Goal: Task Accomplishment & Management: Manage account settings

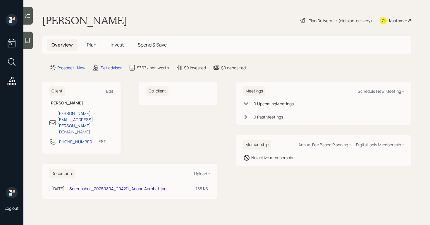
click at [305, 20] on div "Plan Delivery" at bounding box center [315, 20] width 33 height 7
click at [30, 39] on icon at bounding box center [28, 40] width 6 height 6
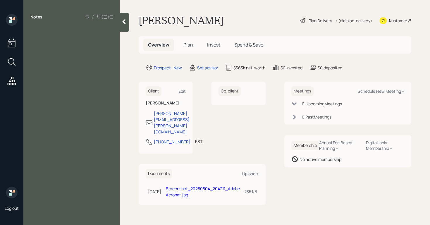
click at [122, 23] on icon at bounding box center [124, 22] width 6 height 6
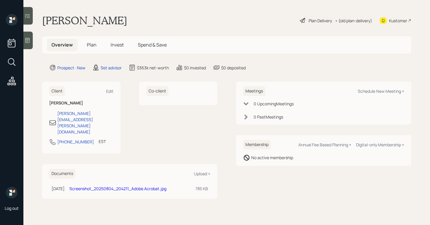
click at [316, 18] on div "Plan Delivery" at bounding box center [319, 21] width 23 height 6
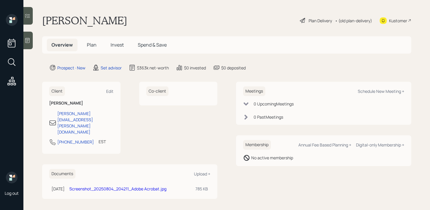
click at [300, 19] on icon at bounding box center [302, 20] width 5 height 5
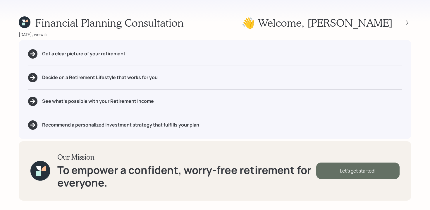
click at [355, 170] on div "Let's get started!" at bounding box center [357, 170] width 83 height 16
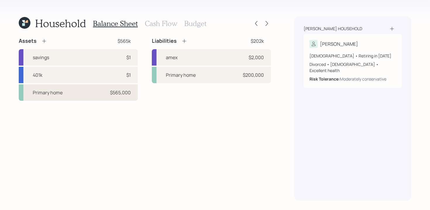
click at [84, 96] on div "Primary home $565,000" at bounding box center [78, 92] width 119 height 16
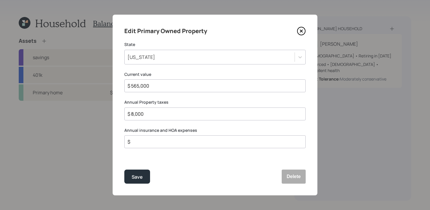
click at [139, 86] on input "$ 565,000" at bounding box center [212, 85] width 171 height 7
type input "$ 500,000"
drag, startPoint x: 146, startPoint y: 117, endPoint x: 129, endPoint y: 115, distance: 17.1
click at [117, 115] on div "Edit Primary Owned Property State [US_STATE] Current value $ 500,000 Annual Pro…" at bounding box center [215, 105] width 205 height 180
drag, startPoint x: 150, startPoint y: 115, endPoint x: 71, endPoint y: 119, distance: 79.0
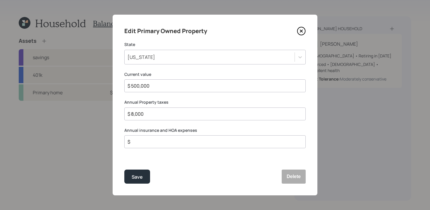
click at [71, 119] on div "Edit Primary Owned Property State [US_STATE] Current value $ 500,000 Annual Pro…" at bounding box center [215, 105] width 430 height 210
type input "$"
click at [137, 174] on div "Save" at bounding box center [136, 177] width 11 height 8
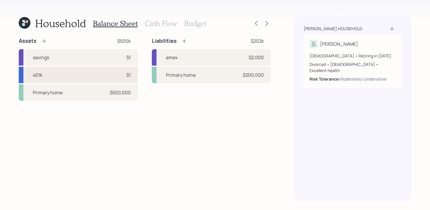
click at [47, 78] on div "401k $1" at bounding box center [78, 75] width 119 height 16
select select "company_sponsored"
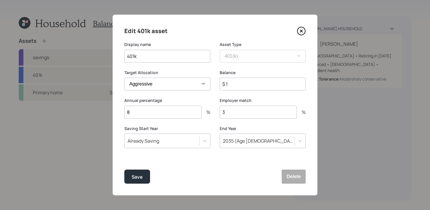
click at [184, 85] on select "Cash Conservative Balanced Aggressive" at bounding box center [167, 83] width 86 height 13
select select "balanced"
click at [124, 77] on select "Cash Conservative Balanced Aggressive" at bounding box center [167, 83] width 86 height 13
click at [255, 84] on input "$ 1" at bounding box center [262, 83] width 86 height 13
type input "$ 140,000"
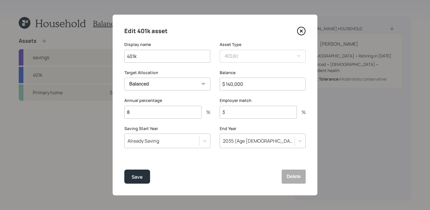
click at [172, 113] on input "8" at bounding box center [162, 111] width 77 height 13
click at [292, 141] on div "2035 (Age [DEMOGRAPHIC_DATA])" at bounding box center [257, 141] width 75 height 10
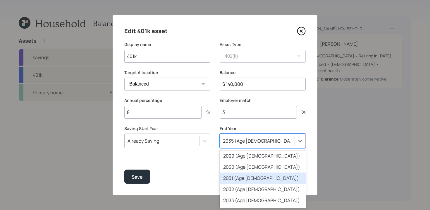
scroll to position [86, 0]
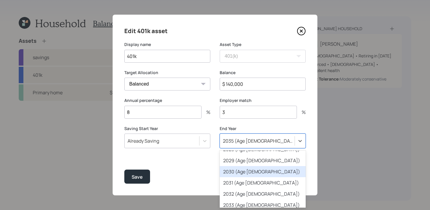
click at [253, 172] on div "2030 (Age [DEMOGRAPHIC_DATA])" at bounding box center [262, 171] width 86 height 11
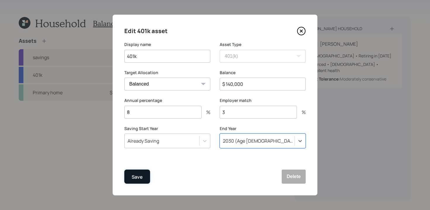
click at [139, 177] on div "Save" at bounding box center [136, 177] width 11 height 8
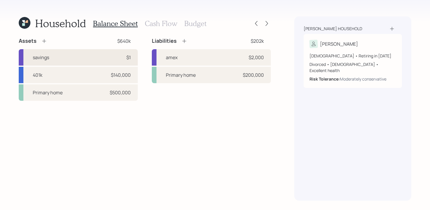
click at [89, 57] on div "savings $1" at bounding box center [78, 57] width 119 height 16
select select "emergency_fund"
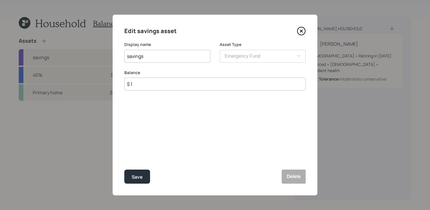
click at [297, 185] on div "Edit savings asset Display name savings Asset Type SEP [PERSON_NAME] IRA 401(k)…" at bounding box center [215, 105] width 205 height 180
click at [297, 179] on button "Delete" at bounding box center [293, 176] width 24 height 14
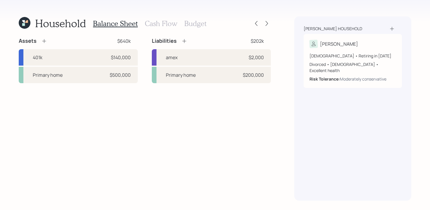
click at [45, 40] on icon at bounding box center [44, 41] width 6 height 6
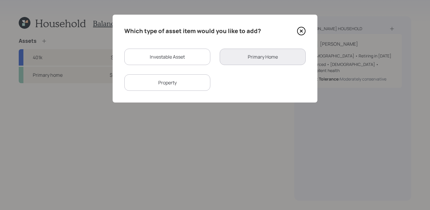
click at [173, 58] on div "Investable Asset" at bounding box center [167, 57] width 86 height 16
select select "taxable"
select select "balanced"
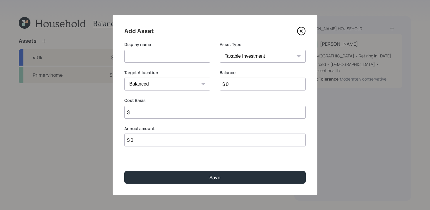
click at [188, 56] on input at bounding box center [167, 56] width 86 height 13
type input "Savings"
click at [293, 58] on select "SEP [PERSON_NAME] IRA 401(k) [PERSON_NAME] 401(k) 403(b) [PERSON_NAME] 403(b) 4…" at bounding box center [262, 56] width 86 height 13
select select "cash"
click at [219, 50] on select "SEP [PERSON_NAME] IRA 401(k) [PERSON_NAME] 401(k) 403(b) [PERSON_NAME] 403(b) 4…" at bounding box center [262, 56] width 86 height 13
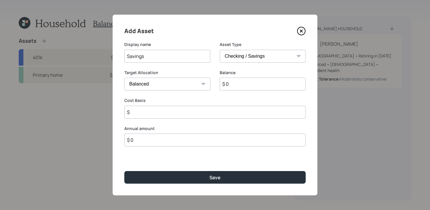
type input "$"
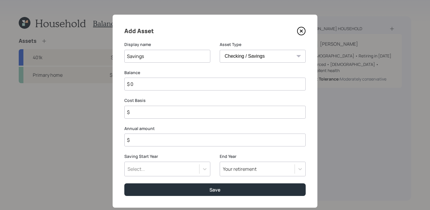
click at [226, 82] on input "$ 0" at bounding box center [214, 83] width 181 height 13
type input "$"
type input "$ 5"
type input "$ 50"
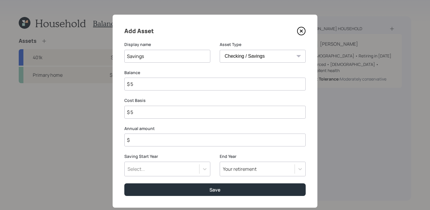
type input "$ 50"
type input "$ 500"
type input "$ 5,000"
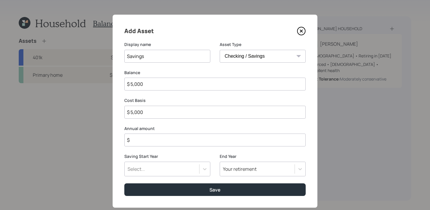
type input "$ 50,000"
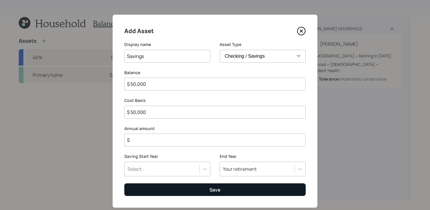
type input "$ 50,000"
click at [195, 188] on button "Save" at bounding box center [214, 189] width 181 height 13
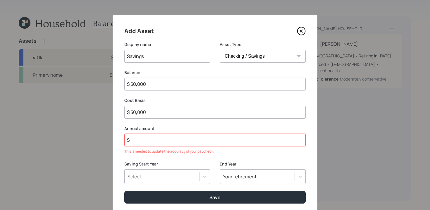
click at [172, 145] on input "$" at bounding box center [214, 139] width 181 height 13
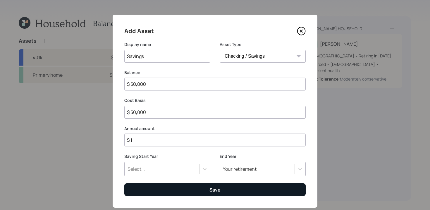
type input "$ 1"
click at [211, 192] on div "Save" at bounding box center [214, 189] width 11 height 6
click at [220, 189] on button "Save" at bounding box center [214, 189] width 181 height 13
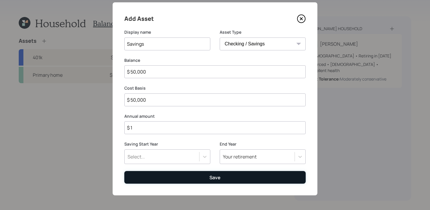
click at [219, 178] on div "Save" at bounding box center [214, 177] width 11 height 6
click at [217, 174] on div "Save" at bounding box center [214, 177] width 11 height 6
click at [200, 177] on button "Save" at bounding box center [214, 177] width 181 height 13
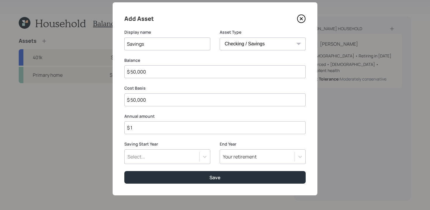
click at [186, 127] on input "$ 1" at bounding box center [214, 127] width 181 height 13
click at [203, 157] on div "Select..." at bounding box center [167, 156] width 86 height 15
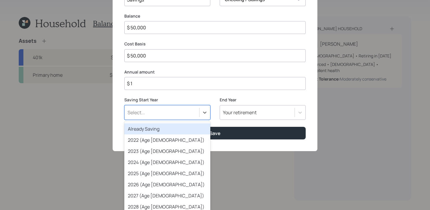
click at [193, 131] on div "Already Saving" at bounding box center [167, 128] width 86 height 11
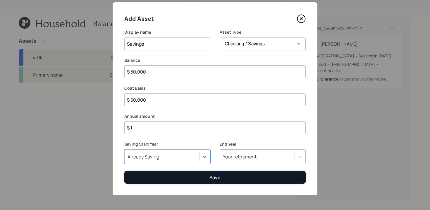
click at [220, 177] on button "Save" at bounding box center [214, 177] width 181 height 13
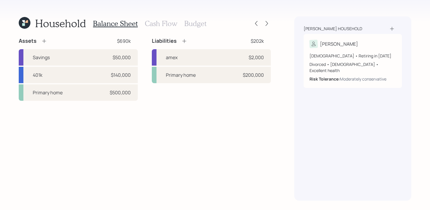
click at [47, 42] on div "Assets $690k" at bounding box center [78, 40] width 119 height 7
click at [45, 41] on icon at bounding box center [44, 41] width 6 height 6
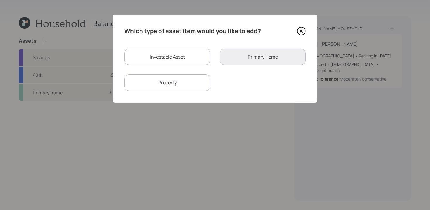
click at [162, 56] on div "Investable Asset" at bounding box center [167, 57] width 86 height 16
select select "taxable"
select select "balanced"
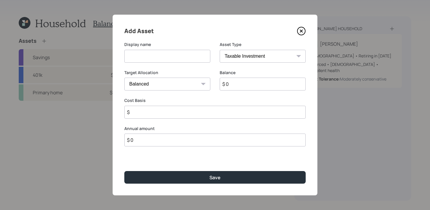
click at [194, 54] on input at bounding box center [167, 56] width 86 height 13
type input "brokerage"
click at [296, 56] on div "SEP [PERSON_NAME] IRA 401(k) [PERSON_NAME] 401(k) 403(b) [PERSON_NAME] 403(b) 4…" at bounding box center [262, 56] width 86 height 13
click at [271, 60] on select "SEP [PERSON_NAME] IRA 401(k) [PERSON_NAME] 401(k) 403(b) [PERSON_NAME] 403(b) 4…" at bounding box center [262, 56] width 86 height 13
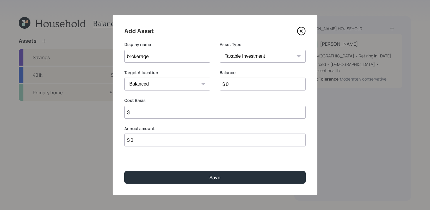
click at [219, 50] on select "SEP [PERSON_NAME] IRA 401(k) [PERSON_NAME] 401(k) 403(b) [PERSON_NAME] 403(b) 4…" at bounding box center [262, 56] width 86 height 13
click at [238, 82] on input "$ 0" at bounding box center [262, 83] width 86 height 13
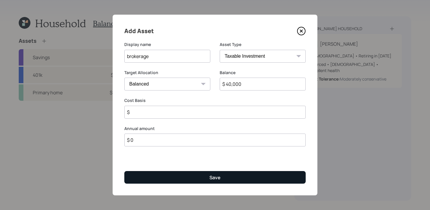
type input "$ 40,000"
click at [216, 174] on div "Save" at bounding box center [214, 177] width 11 height 6
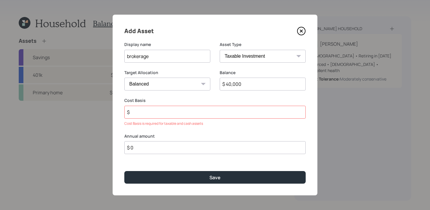
click at [193, 111] on input "$" at bounding box center [214, 111] width 181 height 13
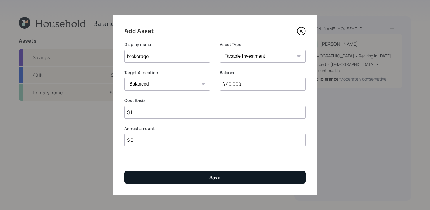
type input "$ 1"
click at [212, 178] on div "Save" at bounding box center [214, 177] width 11 height 6
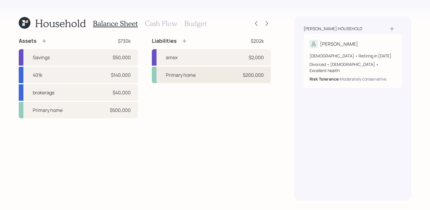
click at [193, 77] on div "Primary home" at bounding box center [181, 74] width 30 height 7
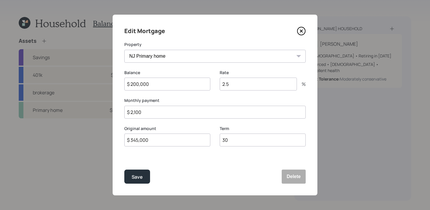
click at [232, 83] on input "2.5" at bounding box center [257, 83] width 77 height 13
click at [130, 176] on button "Save" at bounding box center [137, 176] width 26 height 14
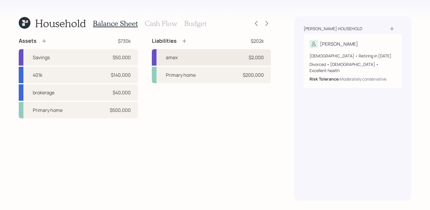
click at [217, 57] on div "amex $2,000" at bounding box center [211, 57] width 119 height 16
select select "credit_card"
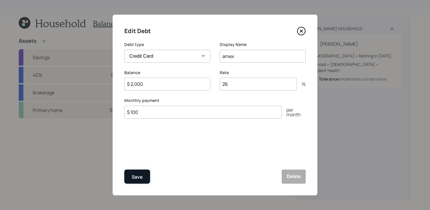
click at [137, 180] on div "Save" at bounding box center [136, 177] width 11 height 8
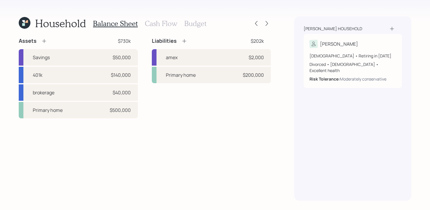
click at [184, 41] on icon at bounding box center [184, 41] width 4 height 4
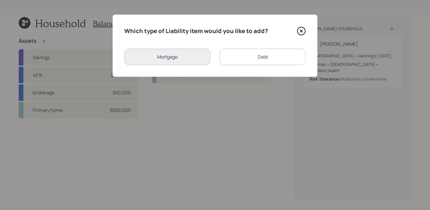
click at [262, 54] on div "Debt" at bounding box center [262, 57] width 86 height 16
select select "credit_card"
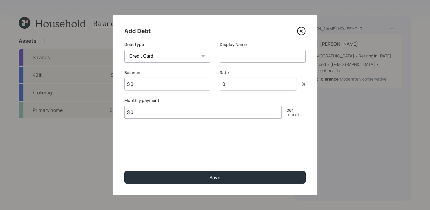
click at [237, 54] on input at bounding box center [262, 56] width 86 height 13
type input "car"
click at [194, 58] on select "Car Credit Card Medical Student Other" at bounding box center [167, 56] width 86 height 13
select select "car"
click at [124, 50] on select "Car Credit Card Medical Student Other" at bounding box center [167, 56] width 86 height 13
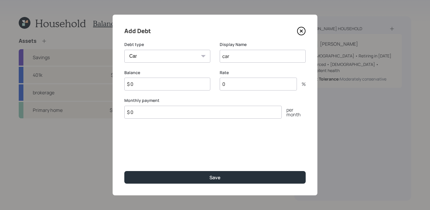
click at [224, 57] on input "car" at bounding box center [262, 56] width 86 height 13
type input "Car"
click at [164, 110] on input "$ 0" at bounding box center [202, 111] width 157 height 13
type input "$ 350"
click at [175, 88] on input "$ 0" at bounding box center [167, 83] width 86 height 13
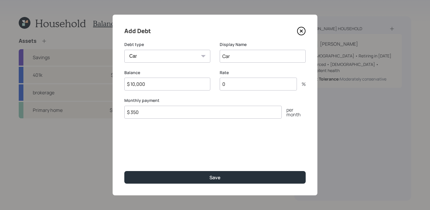
type input "$ 10,000"
click at [248, 82] on input "0" at bounding box center [257, 83] width 77 height 13
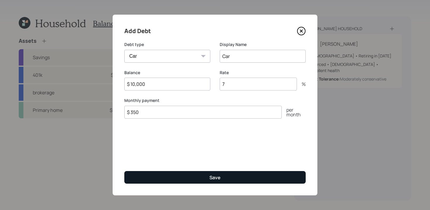
type input "7"
click at [259, 174] on button "Save" at bounding box center [214, 177] width 181 height 13
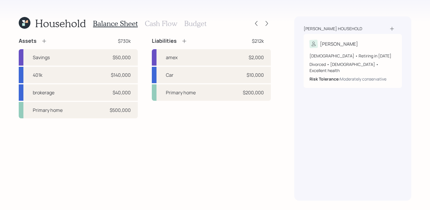
click at [342, 44] on div "[PERSON_NAME]" at bounding box center [352, 44] width 86 height 8
click at [342, 44] on div "Household Balance Sheet Cash Flow Budget Assets $730k Savings $50,000 401k $140…" at bounding box center [215, 105] width 430 height 210
select select "7"
select select "[DEMOGRAPHIC_DATA]"
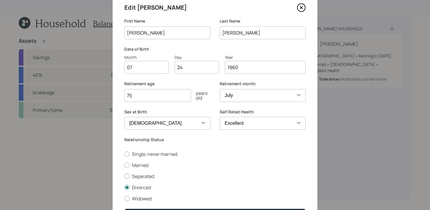
scroll to position [29, 0]
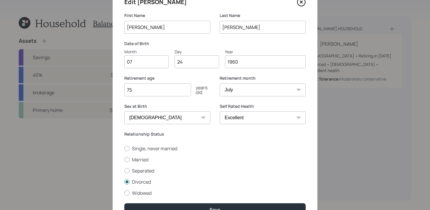
click at [140, 88] on input "75" at bounding box center [157, 89] width 67 height 13
type input "70"
click at [246, 155] on div "Single, never married Married Separated Divorced Widowed" at bounding box center [214, 170] width 181 height 51
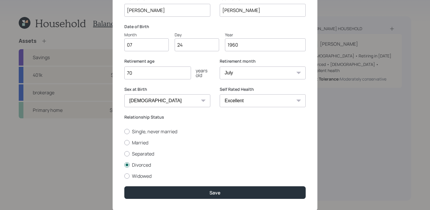
scroll to position [46, 0]
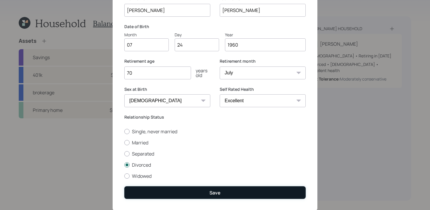
click at [218, 193] on div "Save" at bounding box center [214, 192] width 11 height 6
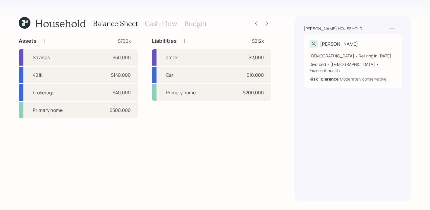
click at [162, 26] on h3 "Cash Flow" at bounding box center [161, 23] width 32 height 8
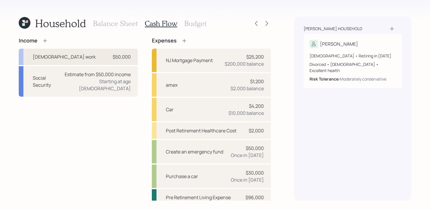
click at [103, 55] on div "[DEMOGRAPHIC_DATA] work $50,000" at bounding box center [78, 57] width 119 height 16
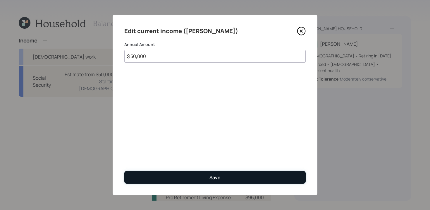
click at [208, 176] on button "Save" at bounding box center [214, 177] width 181 height 13
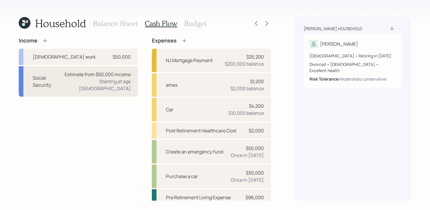
click at [77, 87] on div "Estimate from $50,000 income Starting at age [DEMOGRAPHIC_DATA]" at bounding box center [97, 81] width 68 height 21
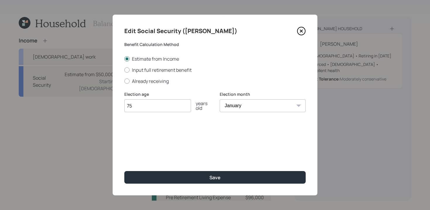
click at [146, 104] on input "75" at bounding box center [157, 105] width 67 height 13
type input "70"
click at [251, 104] on select "January February March April May June July August September October November De…" at bounding box center [262, 105] width 86 height 13
select select "7"
click at [219, 99] on select "January February March April May June July August September October November De…" at bounding box center [262, 105] width 86 height 13
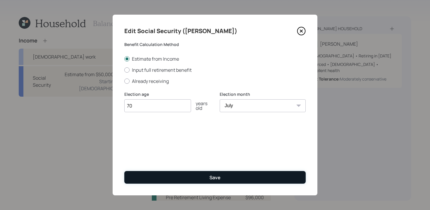
click at [214, 181] on button "Save" at bounding box center [214, 177] width 181 height 13
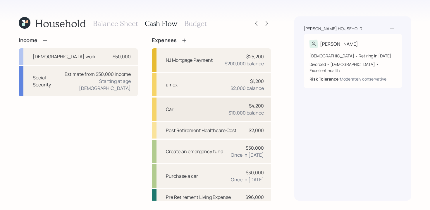
scroll to position [22, 0]
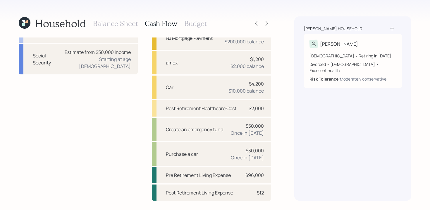
click at [198, 23] on h3 "Budget" at bounding box center [195, 23] width 22 height 8
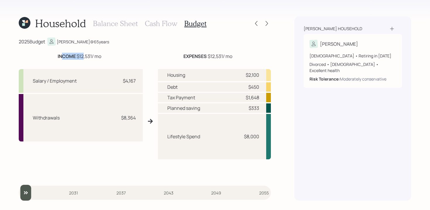
drag, startPoint x: 60, startPoint y: 56, endPoint x: 83, endPoint y: 56, distance: 22.8
click at [83, 56] on div "INCOME $12,531 / mo" at bounding box center [80, 56] width 44 height 7
click at [104, 50] on div "2025 Budget [PERSON_NAME] @ 65 years INCOME $12,531 / mo EXPENSES $12,531 / mo …" at bounding box center [145, 118] width 252 height 163
click at [184, 58] on div "INCOME $12,531 / mo EXPENSES $12,531 / mo Salary / Employment $4,167 Withdrawal…" at bounding box center [145, 115] width 252 height 125
click at [184, 57] on b "EXPENSES" at bounding box center [194, 56] width 23 height 6
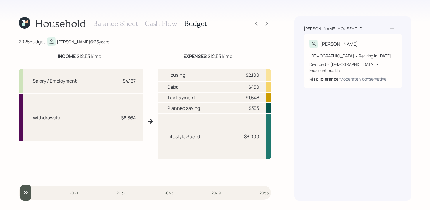
drag, startPoint x: 195, startPoint y: 54, endPoint x: 229, endPoint y: 55, distance: 33.9
click at [229, 55] on div "EXPENSES $12,531 / mo" at bounding box center [207, 56] width 49 height 7
drag, startPoint x: 229, startPoint y: 55, endPoint x: 202, endPoint y: 55, distance: 27.2
click at [202, 55] on div "EXPENSES $12,531 / mo" at bounding box center [207, 56] width 49 height 7
click at [281, 56] on div "Household Balance Sheet Cash Flow Budget 2025 Budget [PERSON_NAME] @ 65 years I…" at bounding box center [215, 105] width 430 height 210
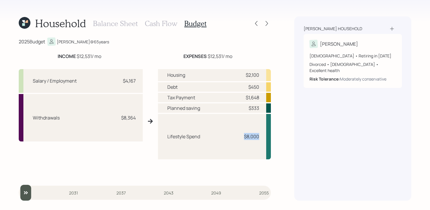
drag, startPoint x: 243, startPoint y: 136, endPoint x: 259, endPoint y: 136, distance: 15.5
click at [259, 136] on div "Lifestyle Spend $8,000" at bounding box center [214, 136] width 113 height 45
click at [285, 131] on div "Household Balance Sheet Cash Flow Budget 2025 Budget [PERSON_NAME] @ 65 years I…" at bounding box center [215, 105] width 430 height 210
click at [158, 23] on h3 "Cash Flow" at bounding box center [161, 23] width 32 height 8
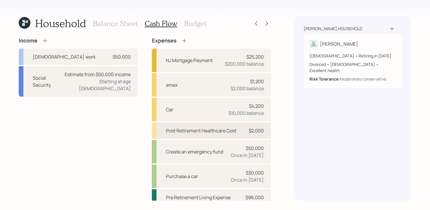
scroll to position [22, 0]
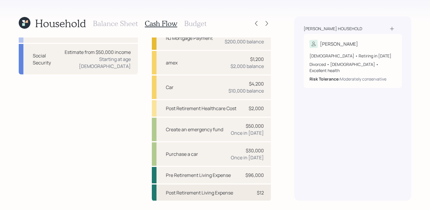
click at [230, 194] on div "Post Retirement Living Expense" at bounding box center [199, 192] width 67 height 7
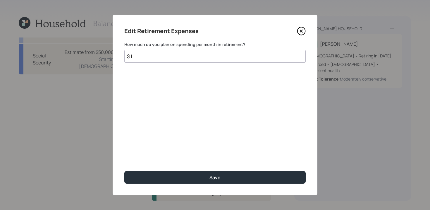
click at [221, 60] on input "$ 1" at bounding box center [214, 56] width 181 height 13
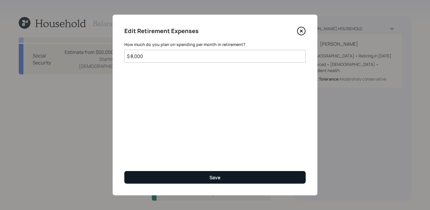
type input "$ 8,000"
click at [194, 180] on button "Save" at bounding box center [214, 177] width 181 height 13
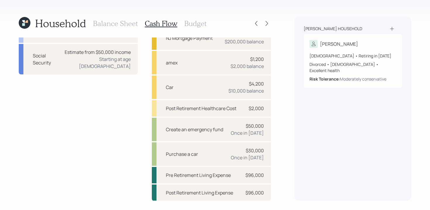
click at [193, 23] on h3 "Budget" at bounding box center [195, 23] width 22 height 8
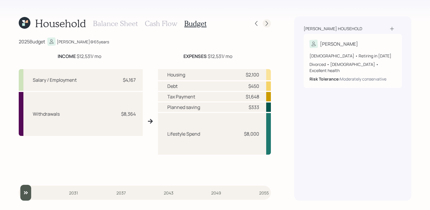
click at [267, 26] on icon at bounding box center [267, 23] width 6 height 6
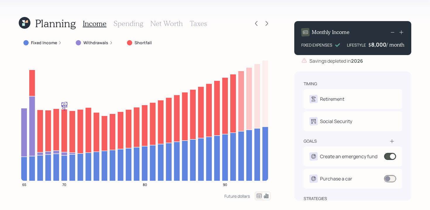
click at [55, 44] on label "Fixed Income" at bounding box center [44, 43] width 26 height 6
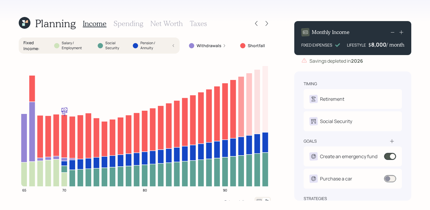
click at [32, 45] on label "Fixed Income :" at bounding box center [36, 45] width 26 height 11
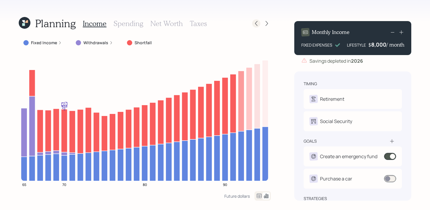
click at [257, 21] on icon at bounding box center [256, 23] width 6 height 6
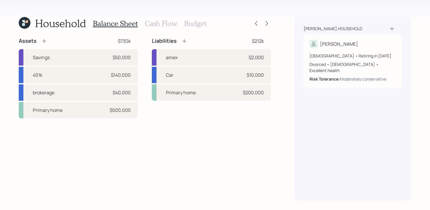
click at [165, 26] on h3 "Cash Flow" at bounding box center [161, 23] width 32 height 8
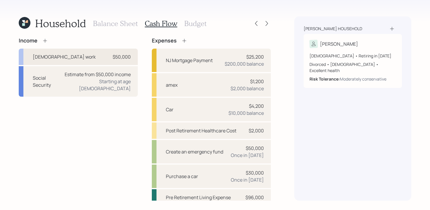
click at [113, 57] on div "$50,000" at bounding box center [122, 56] width 18 height 7
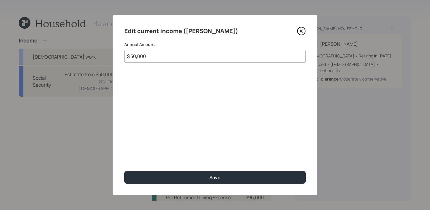
click at [154, 56] on input "$ 50,000" at bounding box center [214, 56] width 181 height 13
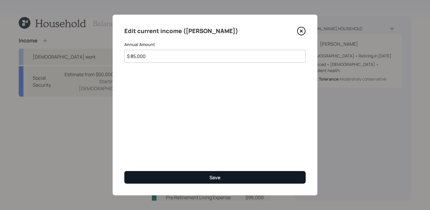
type input "$ 85,000"
click at [215, 179] on div "Save" at bounding box center [214, 177] width 11 height 6
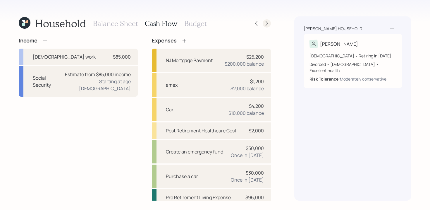
click at [267, 21] on icon at bounding box center [267, 23] width 6 height 6
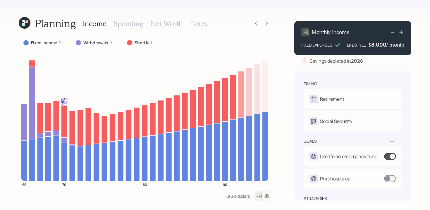
click at [373, 46] on div "8,000" at bounding box center [378, 44] width 15 height 7
click at [299, 14] on div "Planning Income Spending Net Worth Taxes Fixed Income Withdrawals Shortfall 65 …" at bounding box center [215, 105] width 430 height 210
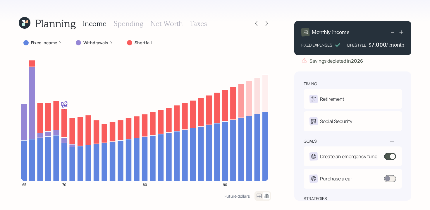
click at [281, 111] on div "Planning Income Spending Net Worth Taxes Fixed Income Withdrawals Shortfall 65 …" at bounding box center [215, 105] width 430 height 210
click at [256, 25] on icon at bounding box center [256, 23] width 2 height 5
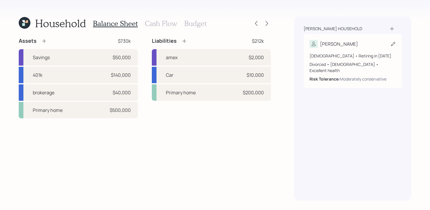
click at [363, 43] on div "[PERSON_NAME]" at bounding box center [352, 44] width 86 height 8
select select "7"
select select "[DEMOGRAPHIC_DATA]"
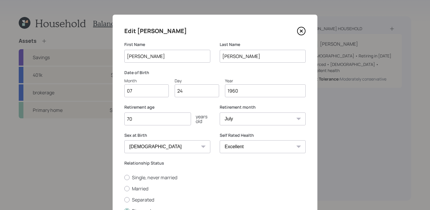
click at [173, 116] on input "70" at bounding box center [157, 118] width 67 height 13
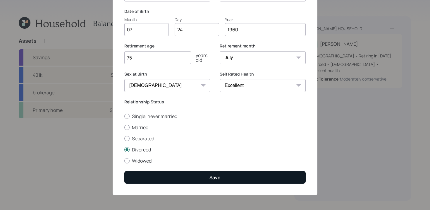
type input "75"
click at [205, 180] on button "Save" at bounding box center [214, 177] width 181 height 13
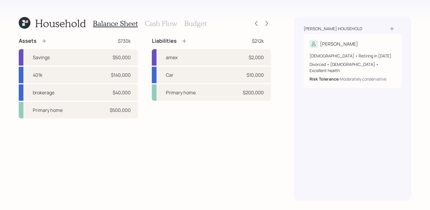
click at [161, 22] on h3 "Cash Flow" at bounding box center [161, 23] width 32 height 8
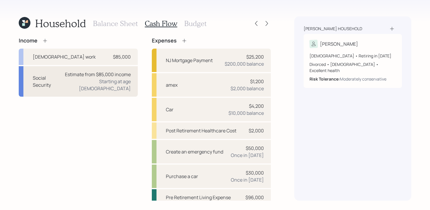
click at [80, 86] on div "Estimate from $85,000 income Starting at age [DEMOGRAPHIC_DATA]" at bounding box center [97, 81] width 68 height 21
select select "7"
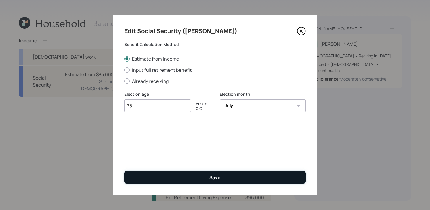
click at [215, 175] on div "Save" at bounding box center [214, 177] width 11 height 6
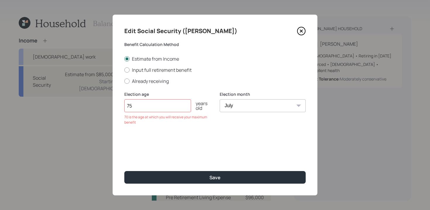
click at [173, 183] on div "Edit Social Security ([PERSON_NAME]) Benefit Calculation Method Estimate from I…" at bounding box center [215, 105] width 205 height 180
click at [156, 105] on input "75" at bounding box center [157, 105] width 67 height 13
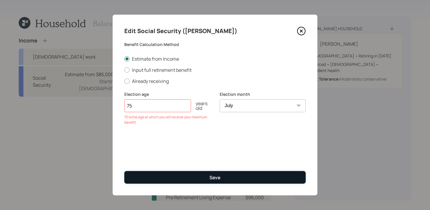
click at [199, 180] on button "Save" at bounding box center [214, 177] width 181 height 13
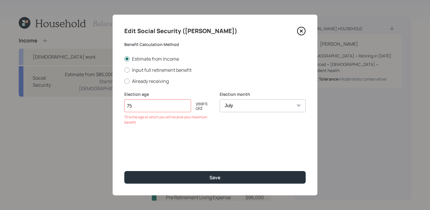
click at [149, 103] on input "75" at bounding box center [157, 105] width 67 height 13
type input "70"
click at [198, 151] on div "Edit Social Security ([PERSON_NAME]) Benefit Calculation Method Estimate from I…" at bounding box center [215, 105] width 205 height 180
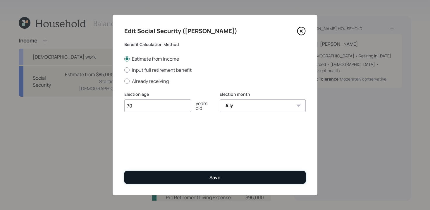
click at [224, 174] on button "Save" at bounding box center [214, 177] width 181 height 13
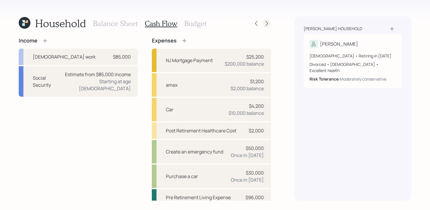
click at [265, 23] on icon at bounding box center [267, 23] width 6 height 6
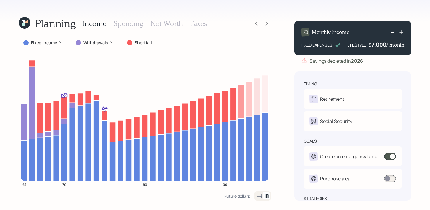
click at [373, 46] on div "7,000" at bounding box center [378, 44] width 15 height 7
click at [255, 25] on icon at bounding box center [256, 23] width 6 height 6
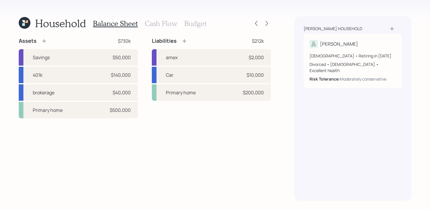
click at [196, 25] on h3 "Budget" at bounding box center [195, 23] width 22 height 8
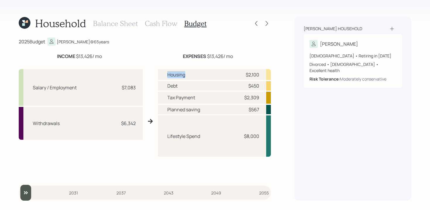
drag, startPoint x: 168, startPoint y: 74, endPoint x: 187, endPoint y: 75, distance: 18.7
click at [187, 75] on div "Housing $2,100" at bounding box center [214, 74] width 113 height 11
drag, startPoint x: 167, startPoint y: 86, endPoint x: 181, endPoint y: 86, distance: 13.4
click at [181, 86] on div "Debt $450" at bounding box center [214, 85] width 113 height 9
drag, startPoint x: 163, startPoint y: 103, endPoint x: 187, endPoint y: 101, distance: 23.8
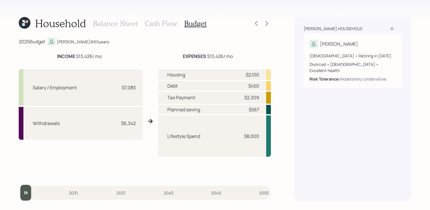
click at [187, 101] on div "Tax Payment $2,309" at bounding box center [214, 97] width 113 height 12
drag, startPoint x: 170, startPoint y: 134, endPoint x: 210, endPoint y: 136, distance: 39.8
click at [210, 136] on div "Lifestyle Spend $8,000" at bounding box center [214, 135] width 113 height 41
click at [265, 22] on icon at bounding box center [267, 23] width 6 height 6
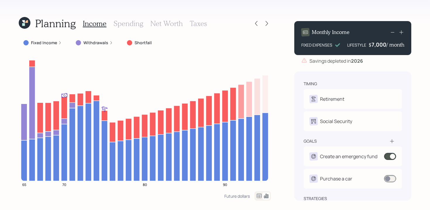
click at [374, 44] on div "7,000" at bounding box center [378, 44] width 15 height 7
click at [343, 15] on div "Planning Income Spending Net Worth Taxes Fixed Income Withdrawals Shortfall 65 …" at bounding box center [215, 105] width 430 height 210
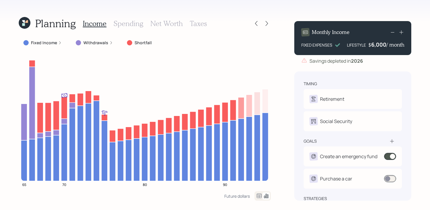
click at [265, 12] on div "Planning Income Spending Net Worth Taxes Fixed Income Withdrawals Shortfall 65 …" at bounding box center [215, 105] width 430 height 210
click at [374, 46] on div "6,000" at bounding box center [378, 44] width 15 height 7
click at [308, 8] on div "Planning Income Spending Net Worth Taxes Fixed Income Withdrawals Shortfall 65 …" at bounding box center [215, 105] width 430 height 210
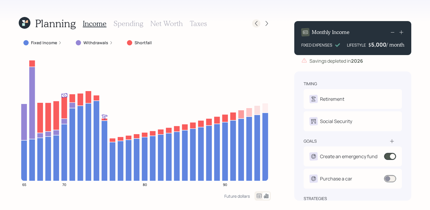
click at [257, 21] on icon at bounding box center [256, 23] width 6 height 6
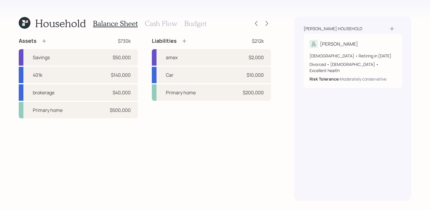
click at [165, 26] on h3 "Cash Flow" at bounding box center [161, 23] width 32 height 8
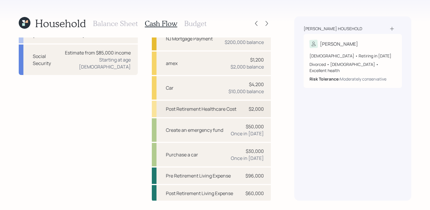
scroll to position [22, 0]
click at [209, 157] on div "Purchase a car $30,000 Once in [DATE]" at bounding box center [211, 153] width 119 height 23
select select "0"
select select "2030"
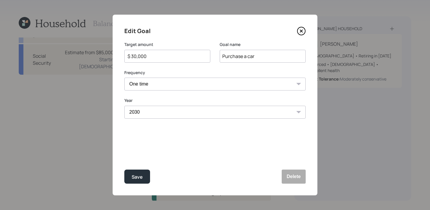
click at [302, 27] on icon at bounding box center [301, 31] width 8 height 8
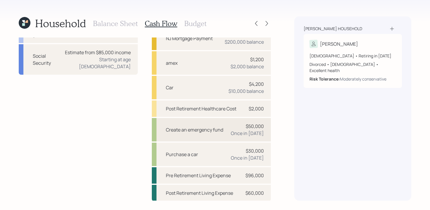
scroll to position [22, 0]
click at [230, 155] on div "Purchase a car $30,000 Once in [DATE]" at bounding box center [211, 153] width 119 height 23
select select "0"
select select "2030"
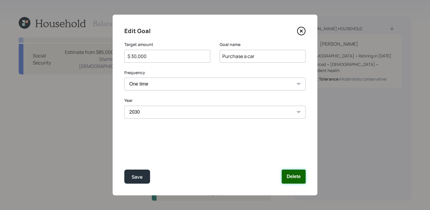
click at [291, 179] on button "Delete" at bounding box center [293, 176] width 24 height 14
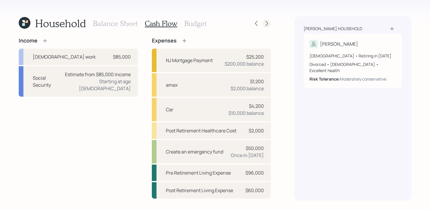
click at [268, 23] on icon at bounding box center [267, 23] width 6 height 6
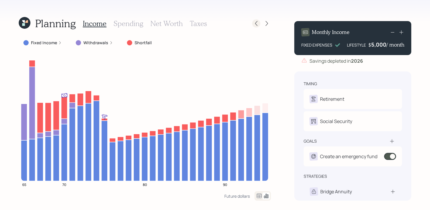
click at [257, 26] on icon at bounding box center [256, 23] width 6 height 6
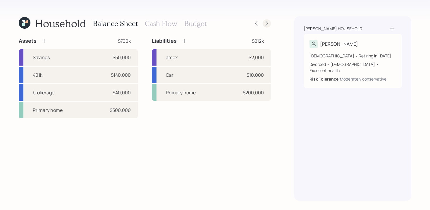
click at [267, 22] on icon at bounding box center [267, 23] width 6 height 6
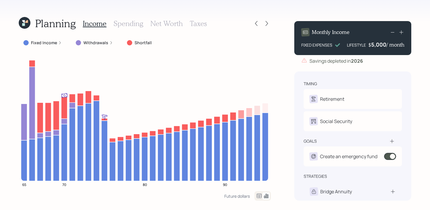
click at [128, 42] on div at bounding box center [129, 42] width 5 height 5
click at [112, 41] on div "Withdrawals" at bounding box center [94, 42] width 46 height 11
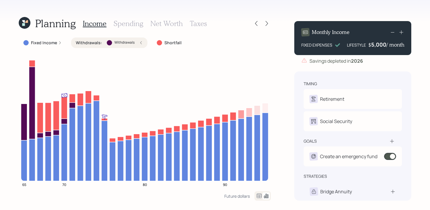
click at [112, 41] on div "Withdrawals" at bounding box center [121, 42] width 28 height 5
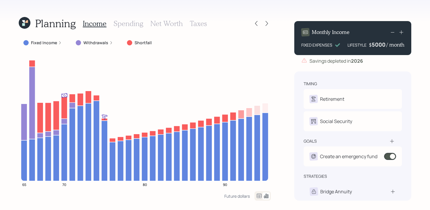
click at [373, 44] on div "5000" at bounding box center [378, 44] width 15 height 7
click at [248, 4] on div "Planning Income Spending Net Worth Taxes Fixed Income Withdrawals Shortfall 65 …" at bounding box center [215, 105] width 430 height 210
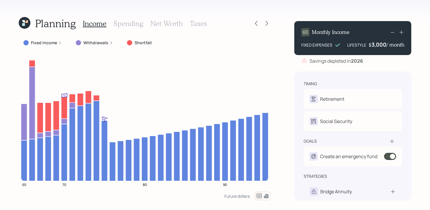
click at [293, 8] on div "Planning Income Spending Net Worth Taxes Fixed Income Withdrawals Shortfall 65 …" at bounding box center [215, 105] width 430 height 210
click at [109, 42] on icon at bounding box center [111, 43] width 4 height 4
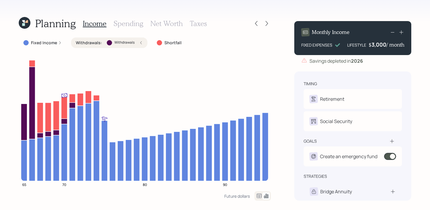
click at [141, 44] on icon at bounding box center [141, 43] width 4 height 4
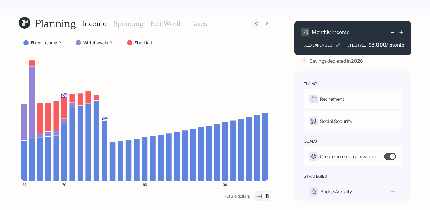
click at [253, 21] on icon at bounding box center [256, 23] width 6 height 6
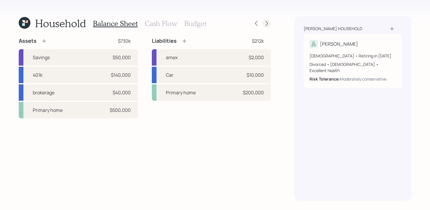
click at [265, 24] on icon at bounding box center [267, 23] width 6 height 6
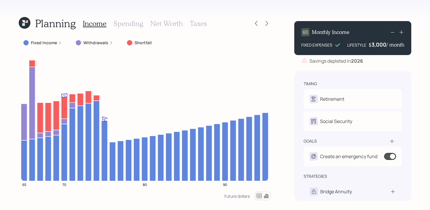
click at [258, 196] on icon at bounding box center [258, 195] width 7 height 7
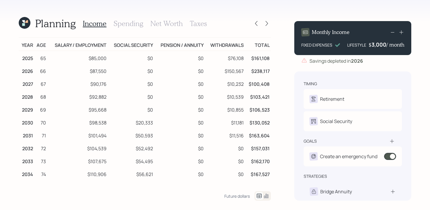
click at [130, 24] on h3 "Spending" at bounding box center [128, 23] width 30 height 8
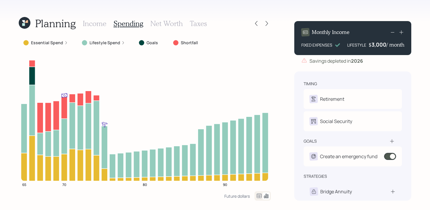
click at [260, 194] on icon at bounding box center [258, 195] width 7 height 7
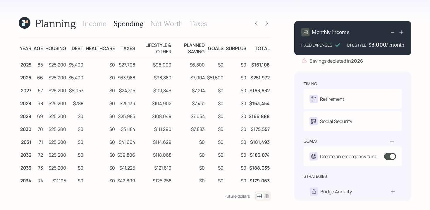
drag, startPoint x: 121, startPoint y: 103, endPoint x: 137, endPoint y: 106, distance: 16.1
click at [137, 106] on tr "2028 68 $25,200 $788 $0 $25,133 $104,902 $7,431 $0 $0 $163,454" at bounding box center [145, 102] width 252 height 13
drag, startPoint x: 139, startPoint y: 106, endPoint x: 118, endPoint y: 103, distance: 21.0
click at [118, 103] on tr "2028 68 $25,200 $788 $0 $25,133 $104,902 $7,431 $0 $0 $163,454" at bounding box center [145, 102] width 252 height 13
click at [209, 18] on div "Planning Income Spending Net Worth Taxes" at bounding box center [145, 23] width 252 height 14
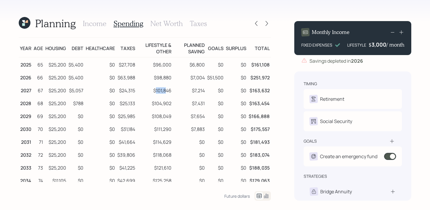
drag, startPoint x: 155, startPoint y: 90, endPoint x: 165, endPoint y: 90, distance: 10.5
click at [165, 90] on td "$101,846" at bounding box center [154, 89] width 36 height 13
drag, startPoint x: 151, startPoint y: 104, endPoint x: 169, endPoint y: 105, distance: 18.4
click at [169, 105] on td "$104,902" at bounding box center [154, 102] width 36 height 13
drag, startPoint x: 153, startPoint y: 115, endPoint x: 170, endPoint y: 116, distance: 17.8
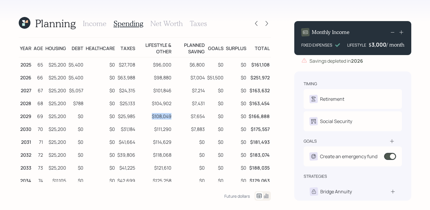
click at [170, 116] on td "$108,049" at bounding box center [154, 115] width 36 height 13
click at [259, 22] on div at bounding box center [256, 23] width 8 height 8
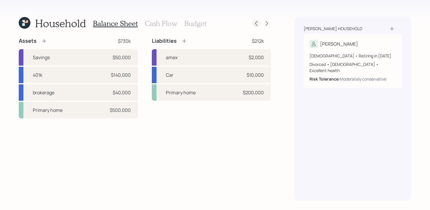
click at [256, 25] on icon at bounding box center [256, 23] width 6 height 6
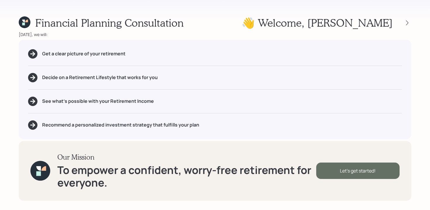
click at [320, 171] on div "Let's get started!" at bounding box center [357, 170] width 83 height 16
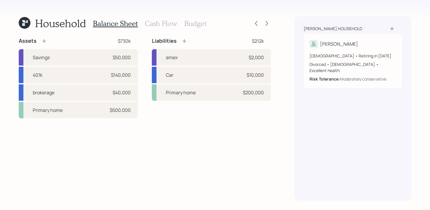
click at [160, 26] on h3 "Cash Flow" at bounding box center [161, 23] width 32 height 8
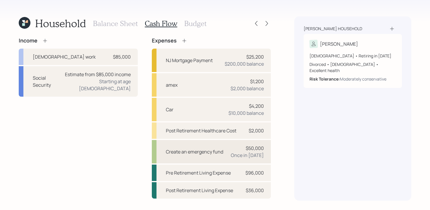
click at [235, 152] on div "Once in [DATE]" at bounding box center [247, 154] width 33 height 7
select select "0"
select select "2026"
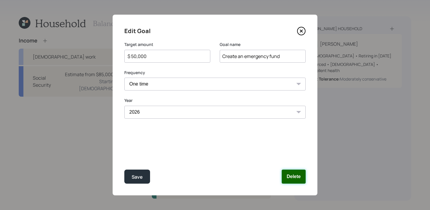
click at [297, 176] on button "Delete" at bounding box center [293, 176] width 24 height 14
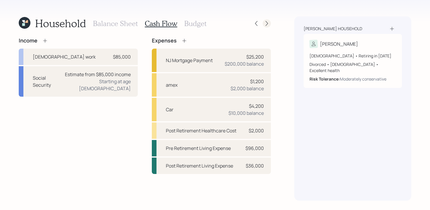
click at [269, 21] on icon at bounding box center [267, 23] width 6 height 6
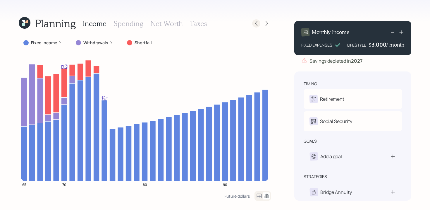
click at [252, 24] on div at bounding box center [256, 23] width 8 height 8
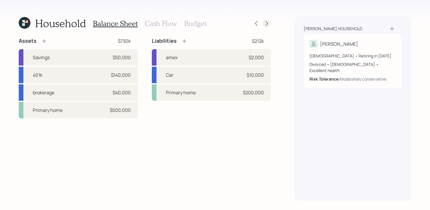
click at [265, 22] on icon at bounding box center [267, 23] width 6 height 6
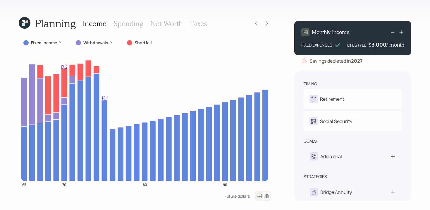
click at [109, 41] on icon at bounding box center [111, 43] width 4 height 4
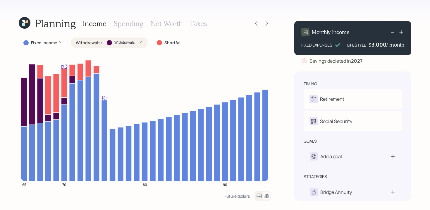
click at [137, 46] on div "Withdrawals : Withdrawals" at bounding box center [109, 42] width 76 height 11
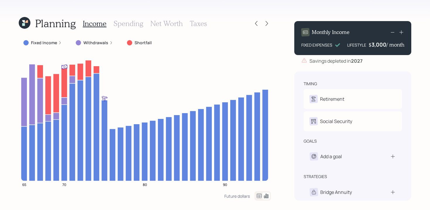
click at [259, 194] on icon at bounding box center [258, 195] width 7 height 7
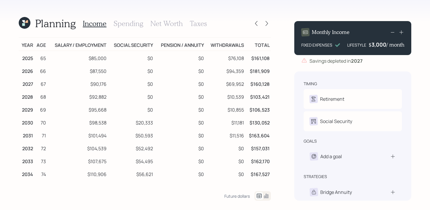
click at [265, 195] on icon at bounding box center [266, 195] width 4 height 4
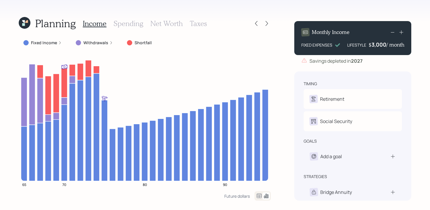
click at [59, 43] on icon at bounding box center [60, 43] width 4 height 4
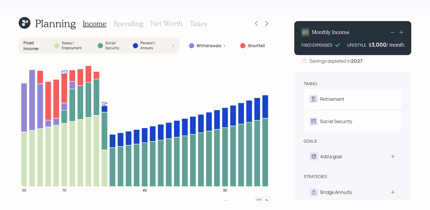
click at [174, 49] on div "Fixed Income : Salary / Employment Social Security Pension / Annuity" at bounding box center [98, 45] width 151 height 11
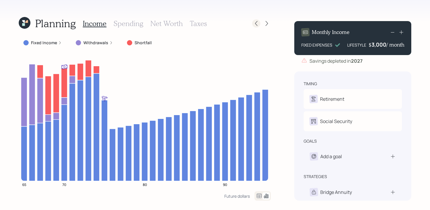
click at [257, 23] on icon at bounding box center [256, 23] width 6 height 6
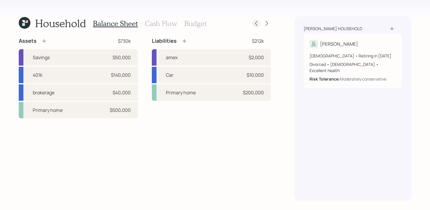
click at [255, 23] on icon at bounding box center [256, 23] width 6 height 6
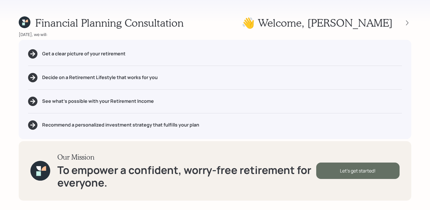
click at [318, 171] on div "Let's get started!" at bounding box center [357, 170] width 83 height 16
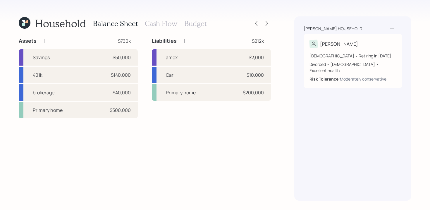
click at [172, 23] on h3 "Cash Flow" at bounding box center [161, 23] width 32 height 8
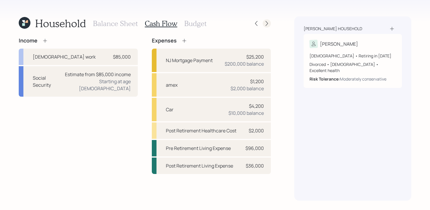
click at [268, 22] on icon at bounding box center [267, 23] width 6 height 6
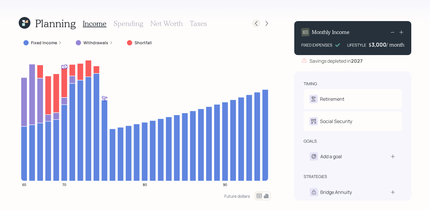
click at [252, 25] on div at bounding box center [256, 23] width 8 height 8
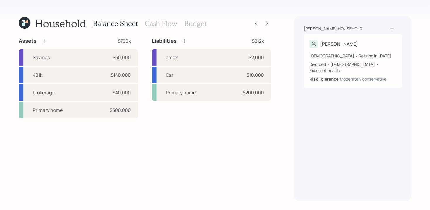
click at [166, 24] on h3 "Cash Flow" at bounding box center [161, 23] width 32 height 8
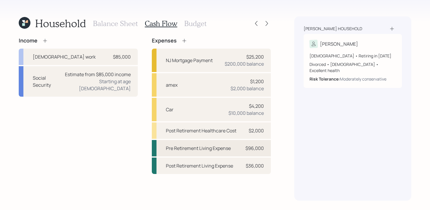
click at [236, 152] on div "Pre Retirement Living Expense $96,000" at bounding box center [211, 148] width 119 height 16
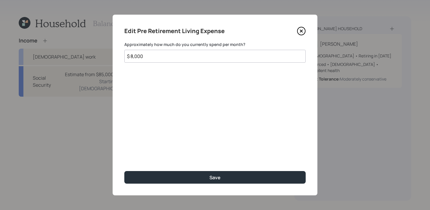
click at [235, 58] on input "$ 8,000" at bounding box center [214, 56] width 181 height 13
type input "$"
click at [302, 32] on icon at bounding box center [301, 31] width 9 height 9
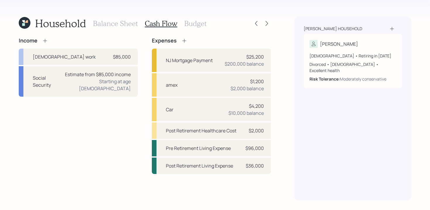
click at [195, 26] on h3 "Budget" at bounding box center [195, 23] width 22 height 8
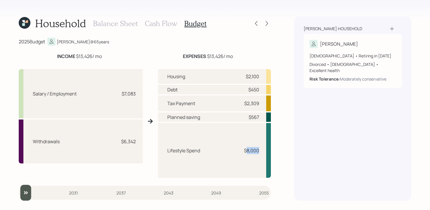
drag, startPoint x: 246, startPoint y: 151, endPoint x: 261, endPoint y: 152, distance: 15.2
click at [261, 152] on div "Lifestyle Spend $8,000" at bounding box center [214, 150] width 113 height 55
click at [299, 132] on div "[PERSON_NAME] household [PERSON_NAME] [DEMOGRAPHIC_DATA] • Retiring in [DATE] D…" at bounding box center [352, 108] width 117 height 184
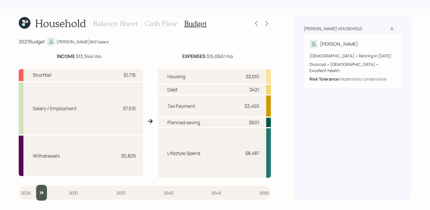
type input "2025"
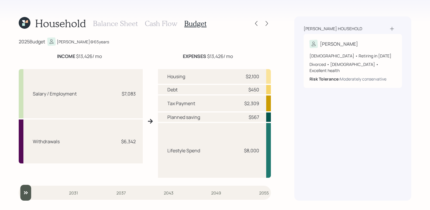
drag, startPoint x: 24, startPoint y: 197, endPoint x: 14, endPoint y: 193, distance: 11.0
click at [19, 193] on input "slider" at bounding box center [145, 192] width 252 height 16
click at [162, 20] on h3 "Cash Flow" at bounding box center [161, 23] width 32 height 8
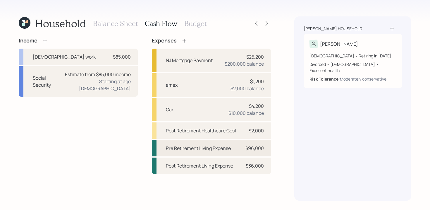
click at [214, 151] on div "Pre Retirement Living Expense" at bounding box center [198, 147] width 65 height 7
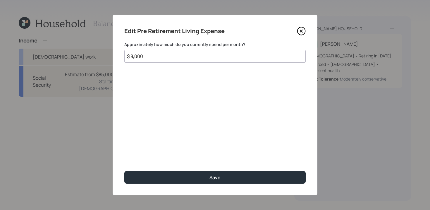
click at [251, 52] on input "$ 8,000" at bounding box center [214, 56] width 181 height 13
click at [244, 53] on input "$ 8,000" at bounding box center [214, 56] width 181 height 13
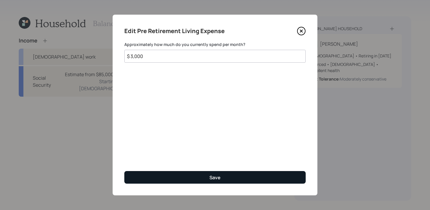
type input "$ 3,000"
click at [241, 177] on button "Save" at bounding box center [214, 177] width 181 height 13
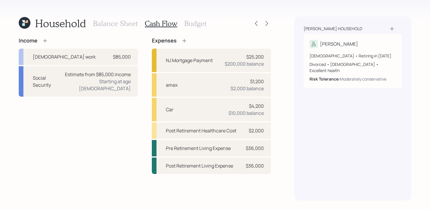
click at [202, 23] on h3 "Budget" at bounding box center [195, 23] width 22 height 8
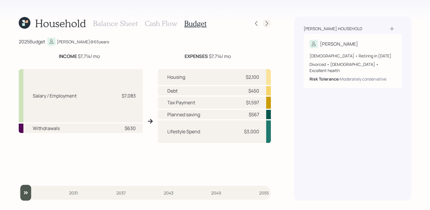
click at [265, 24] on icon at bounding box center [267, 23] width 6 height 6
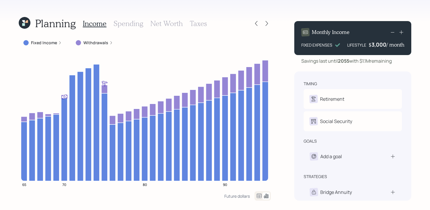
click at [104, 42] on label "Withdrawals" at bounding box center [95, 43] width 25 height 6
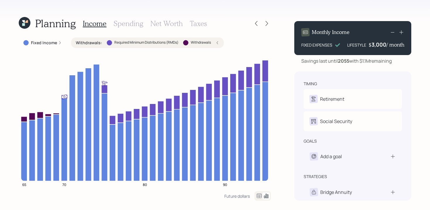
click at [198, 45] on div "Withdrawals : Required Minimum Distributions (RMDs) Withdrawals" at bounding box center [147, 43] width 143 height 6
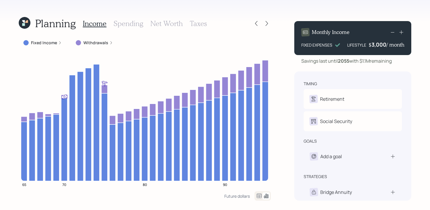
click at [87, 41] on label "Withdrawals" at bounding box center [95, 43] width 25 height 6
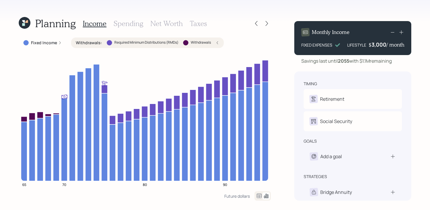
click at [87, 41] on label "Withdrawals :" at bounding box center [89, 43] width 26 height 6
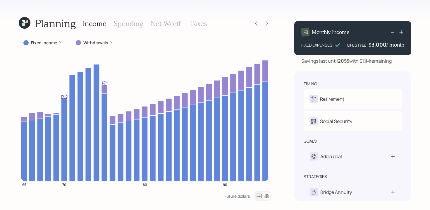
click at [138, 26] on h3 "Spending" at bounding box center [128, 23] width 30 height 8
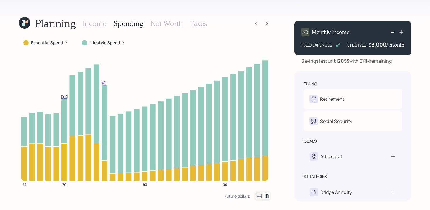
click at [249, 24] on div "Planning Income Spending Net Worth Taxes" at bounding box center [145, 23] width 252 height 14
click at [258, 25] on icon at bounding box center [256, 23] width 6 height 6
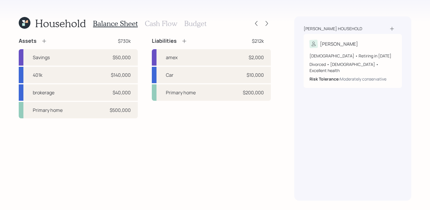
click at [166, 26] on h3 "Cash Flow" at bounding box center [161, 23] width 32 height 8
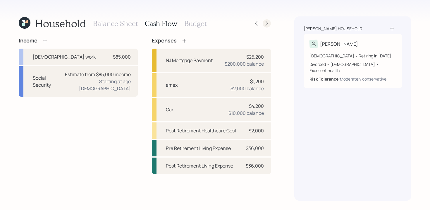
click at [266, 23] on icon at bounding box center [267, 23] width 6 height 6
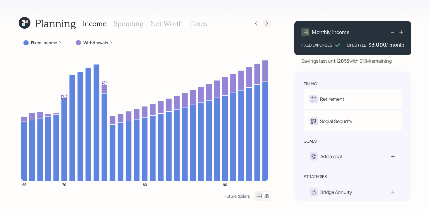
click at [263, 21] on div at bounding box center [266, 23] width 8 height 8
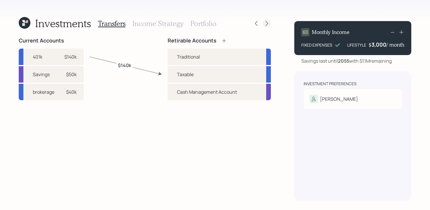
click at [263, 23] on div at bounding box center [266, 23] width 8 height 8
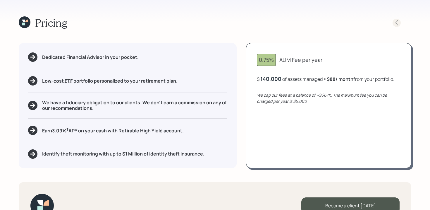
click at [395, 26] on div at bounding box center [396, 23] width 8 height 8
